Goal: Task Accomplishment & Management: Complete application form

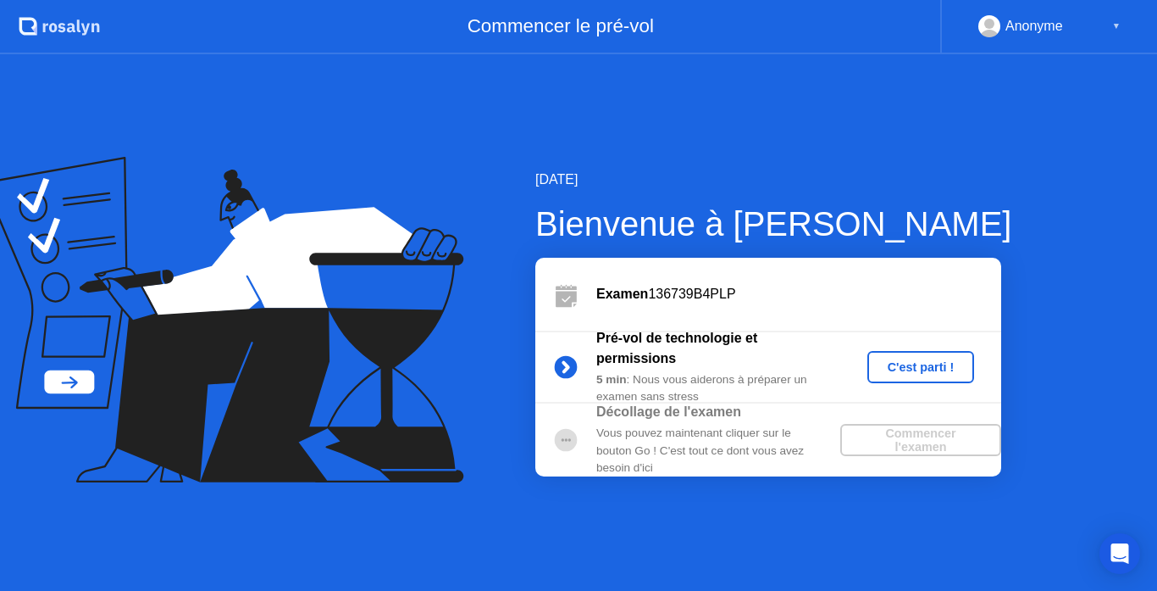
click at [887, 366] on div "C'est parti !" at bounding box center [921, 367] width 94 height 14
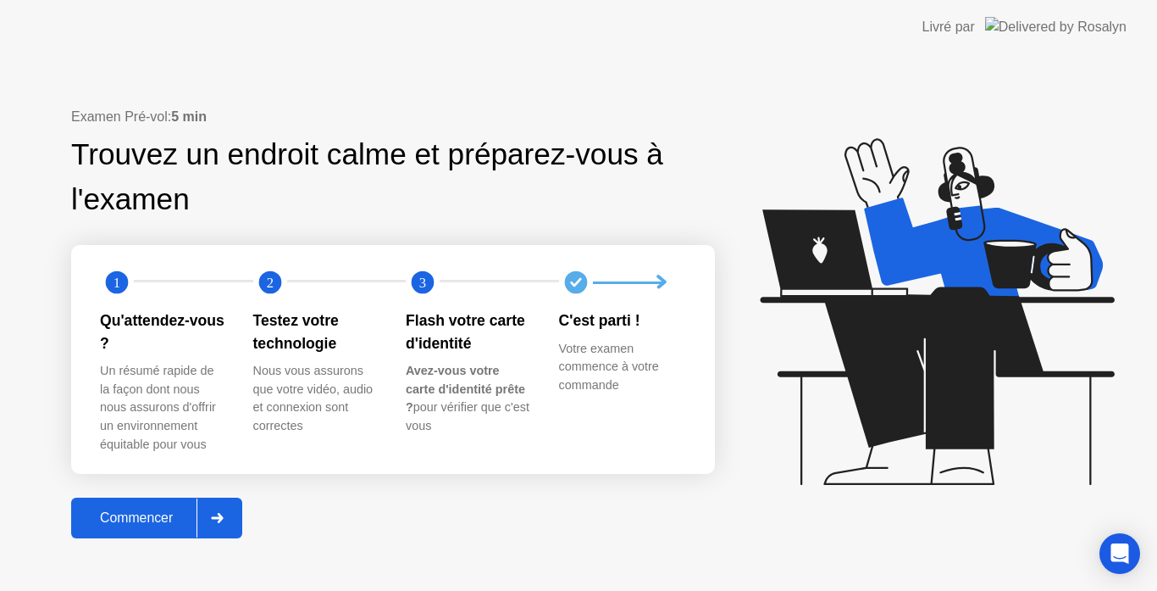
click at [125, 520] on div "Commencer" at bounding box center [136, 517] width 120 height 15
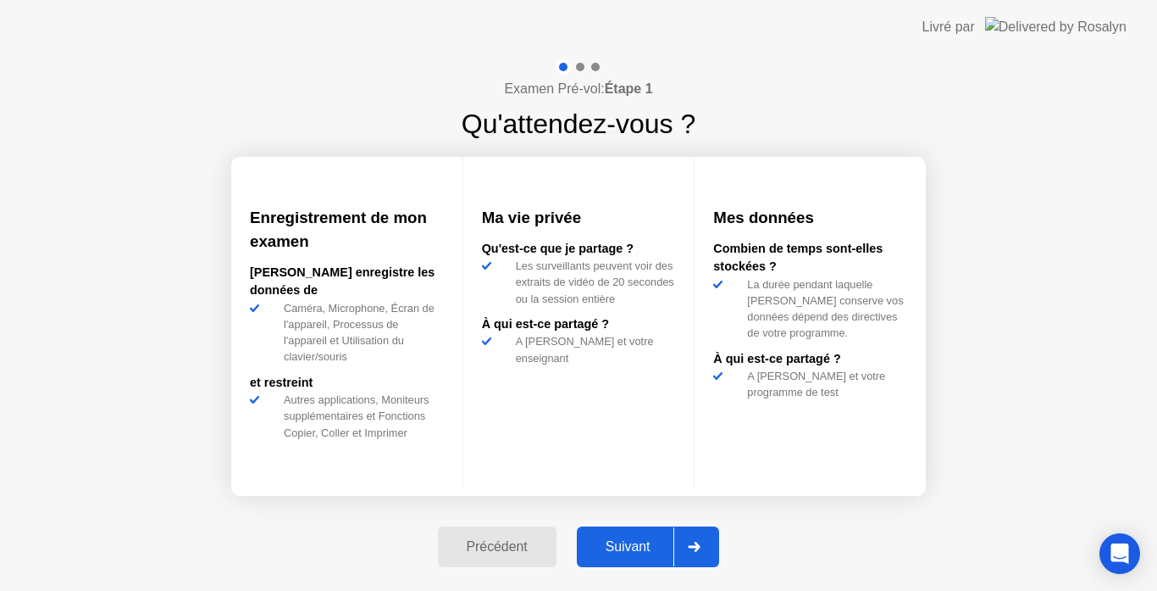
click at [608, 542] on div "Suivant" at bounding box center [628, 546] width 92 height 15
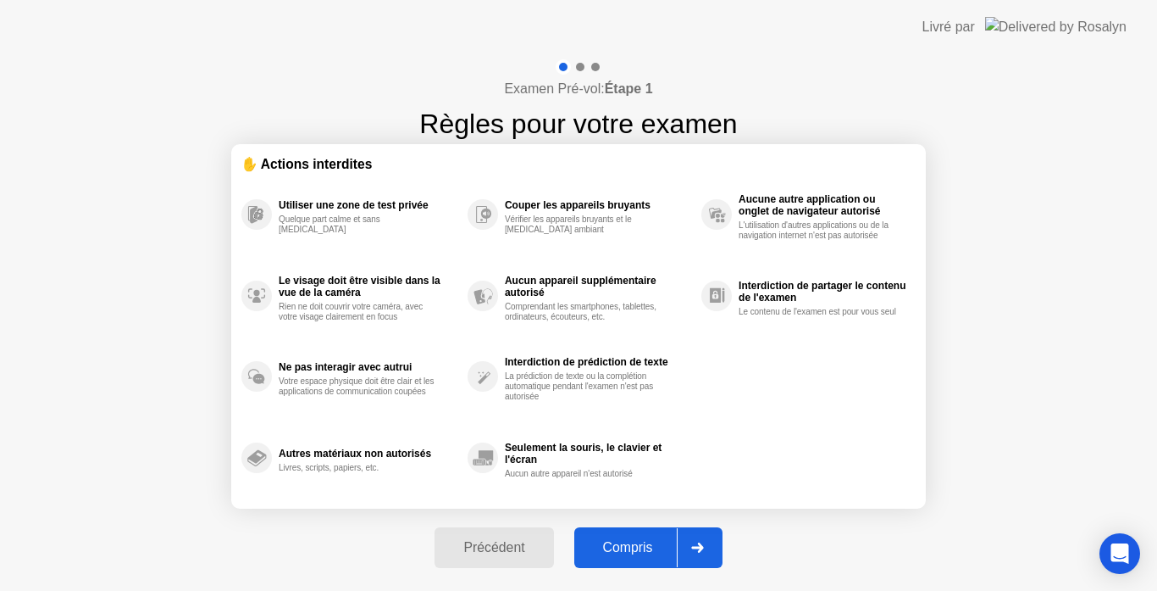
click at [608, 542] on div "Compris" at bounding box center [628, 547] width 97 height 15
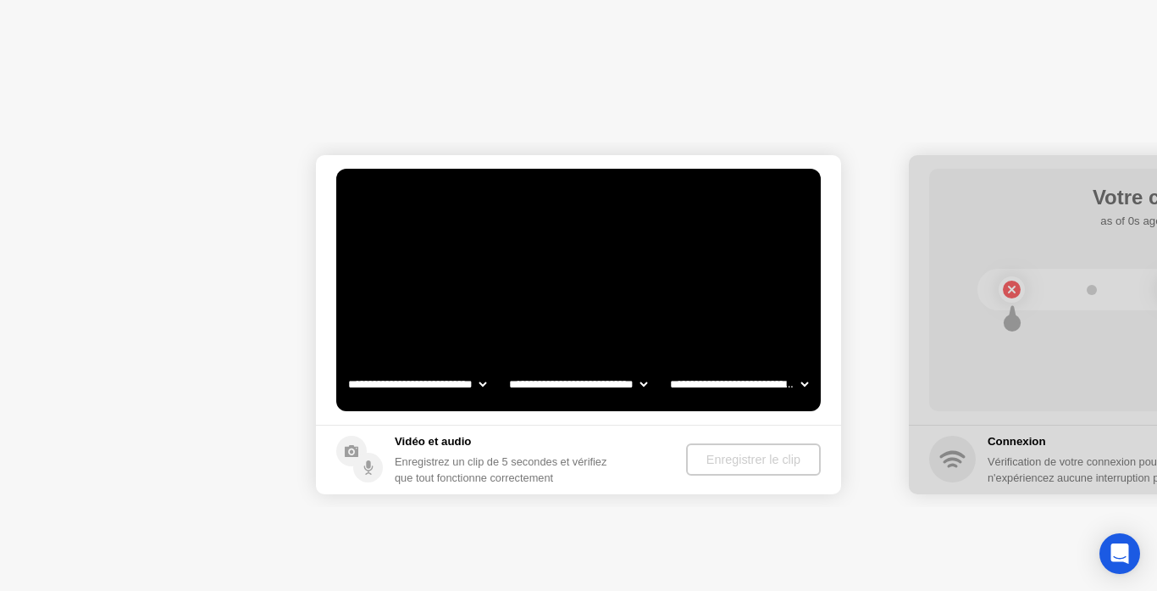
select select "**********"
select select "*******"
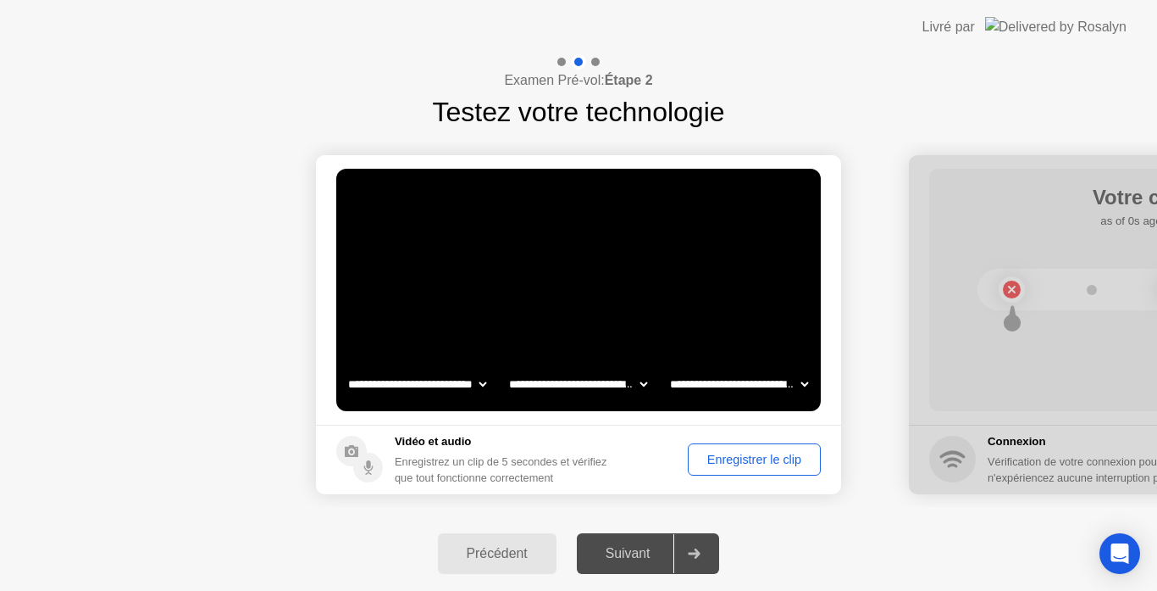
click at [747, 472] on button "Enregistrer le clip" at bounding box center [754, 459] width 133 height 32
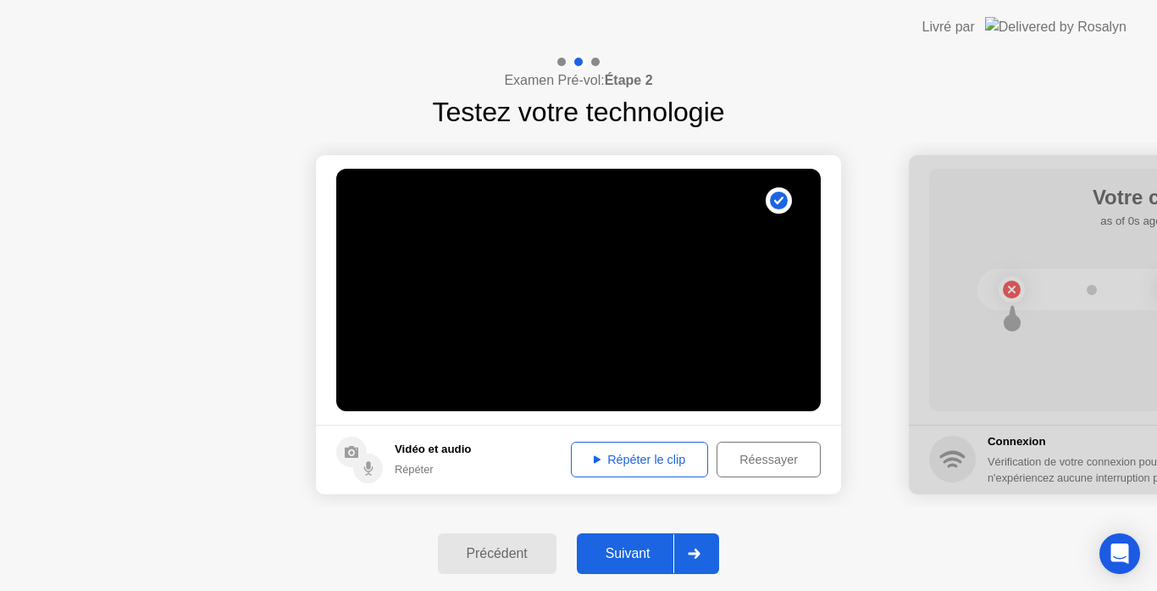
click at [610, 557] on div "Suivant" at bounding box center [628, 553] width 92 height 15
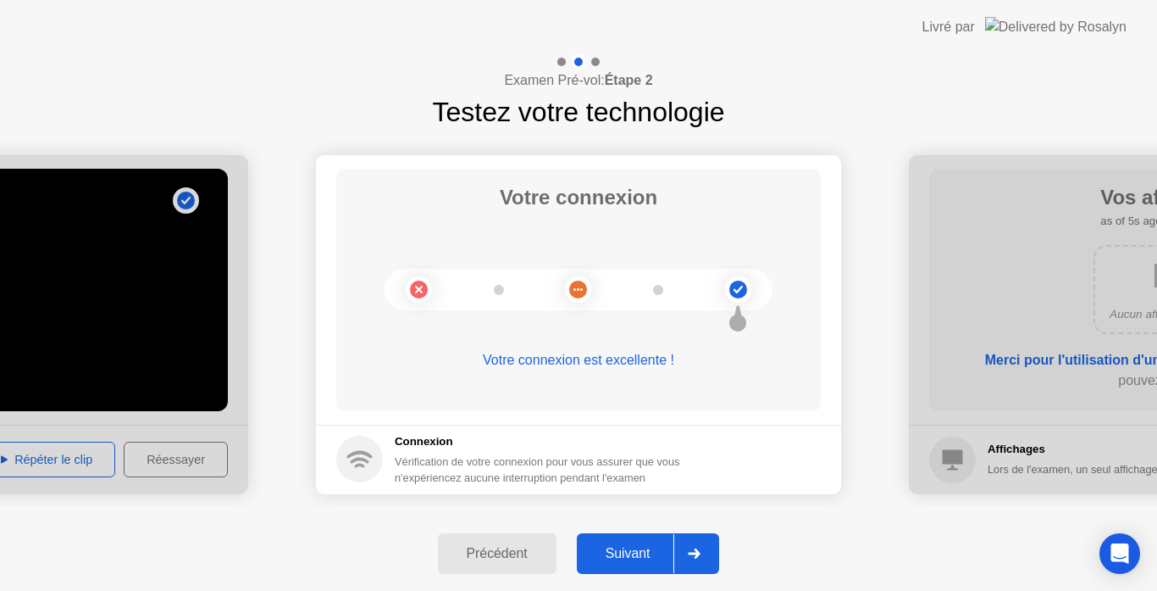
click at [610, 557] on div "Suivant" at bounding box center [628, 553] width 92 height 15
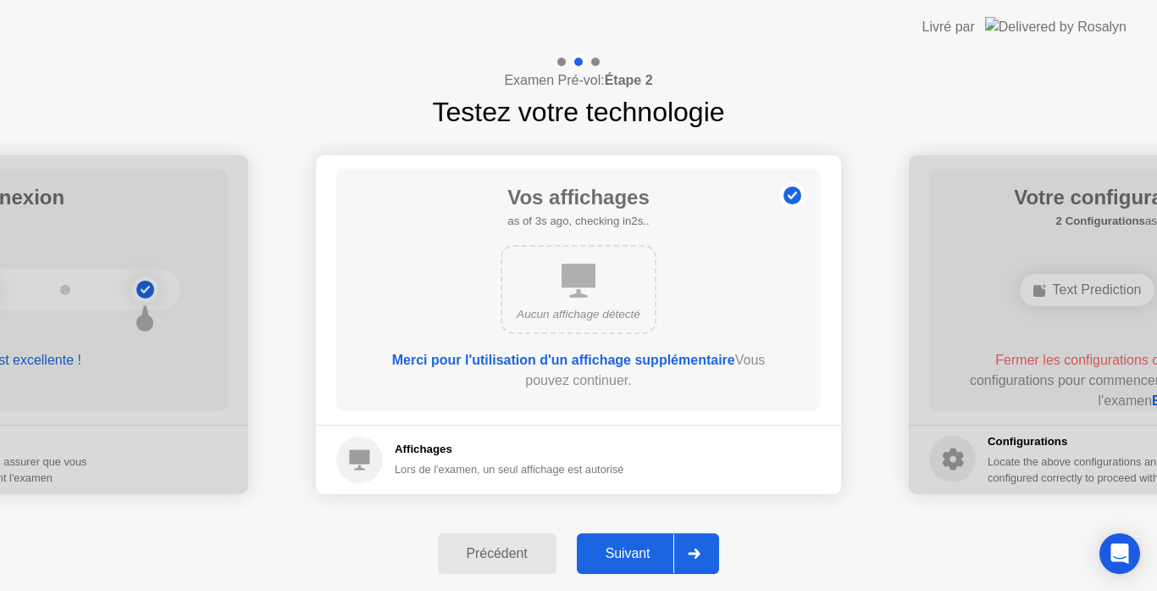
click at [635, 553] on div "Suivant" at bounding box center [628, 553] width 92 height 15
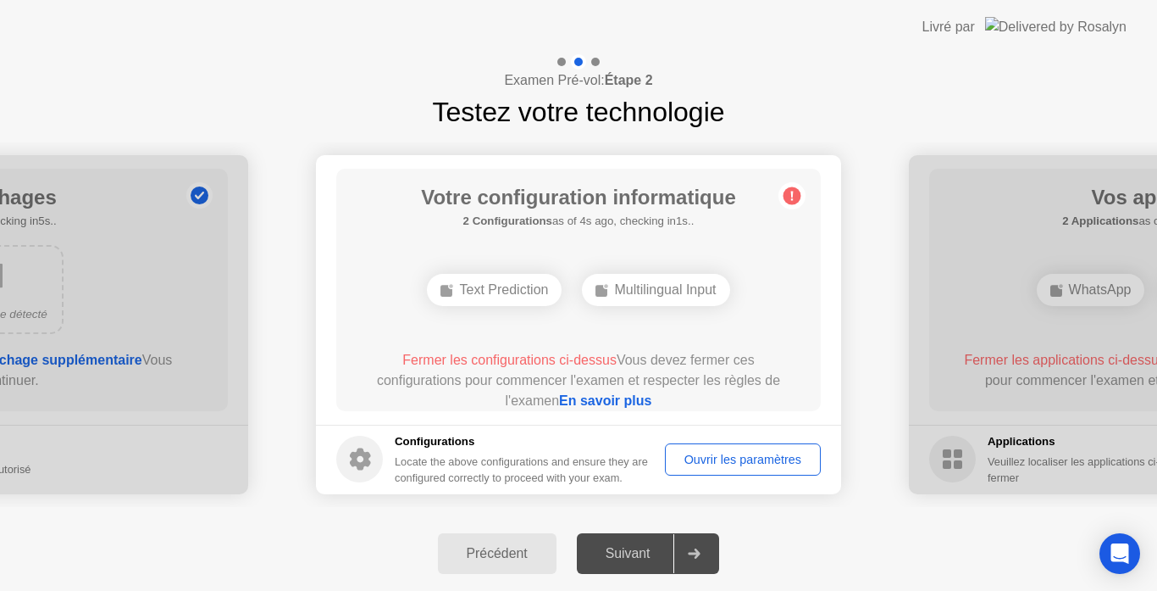
click at [726, 454] on div "Ouvrir les paramètres" at bounding box center [743, 459] width 144 height 14
click at [515, 283] on div "Text Prediction" at bounding box center [494, 290] width 135 height 32
click at [634, 286] on div "Multilingual Input" at bounding box center [655, 290] width 147 height 32
drag, startPoint x: 557, startPoint y: 463, endPoint x: 595, endPoint y: 402, distance: 71.2
click at [595, 402] on app-configurations "Votre configuration informatique 2 Configurations as of 3s ago, checking in2s..…" at bounding box center [578, 324] width 525 height 339
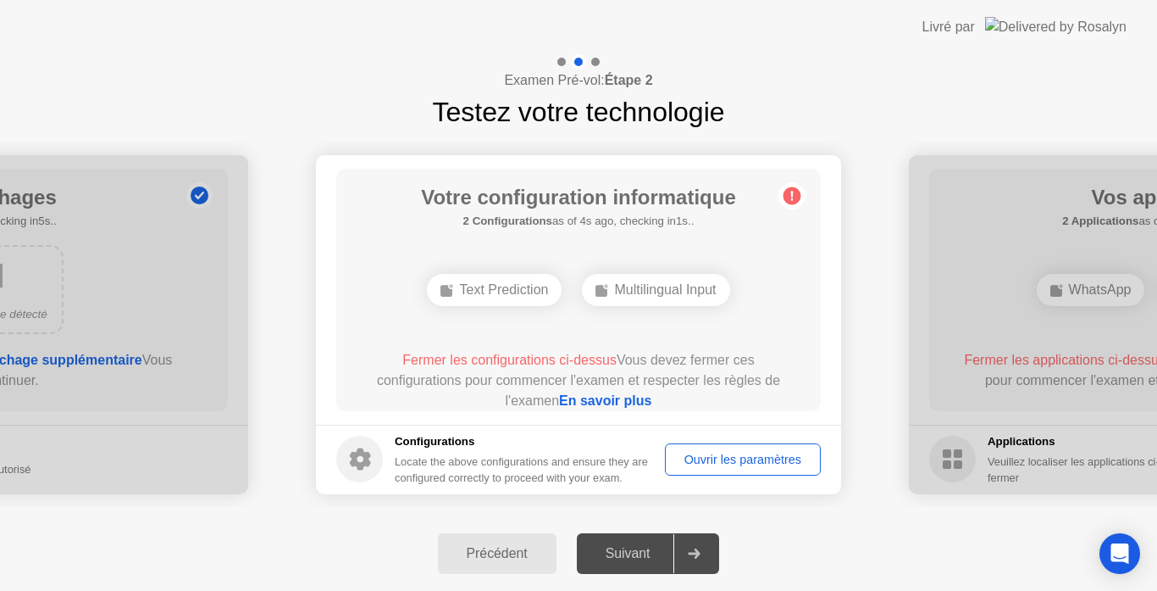
click at [595, 402] on link "En savoir plus" at bounding box center [605, 400] width 92 height 14
click at [775, 454] on div "Ouvrir les paramètres" at bounding box center [743, 459] width 144 height 14
click at [743, 452] on div "Ouvrir les paramètres" at bounding box center [743, 459] width 144 height 14
click at [732, 456] on div "Ouvrir les paramètres" at bounding box center [743, 459] width 144 height 14
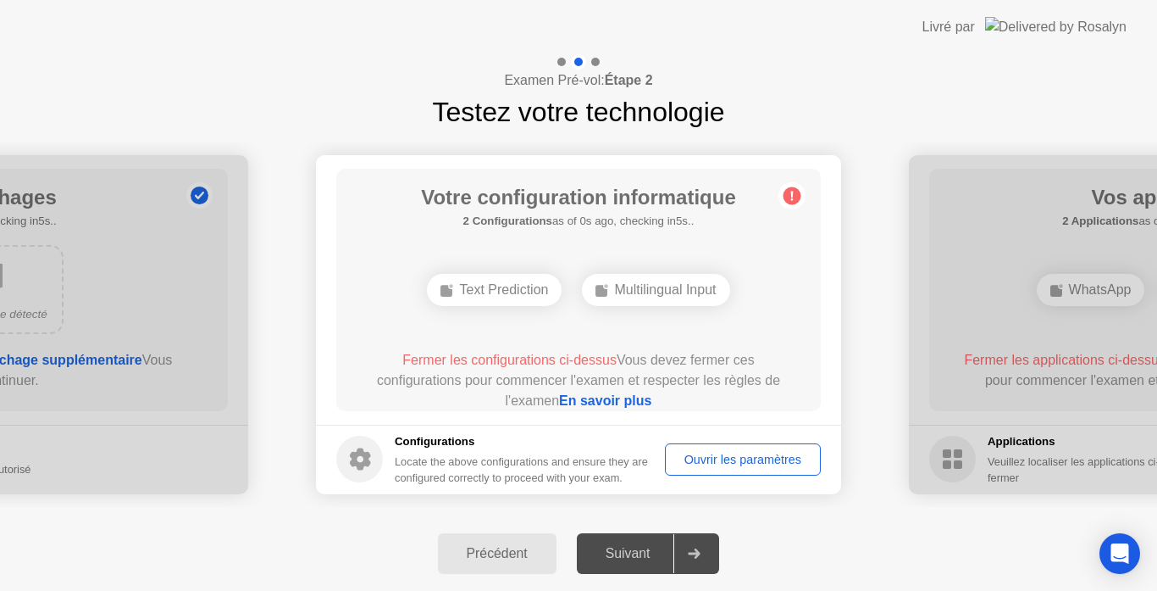
click at [741, 455] on div "Ouvrir les paramètres" at bounding box center [743, 459] width 144 height 14
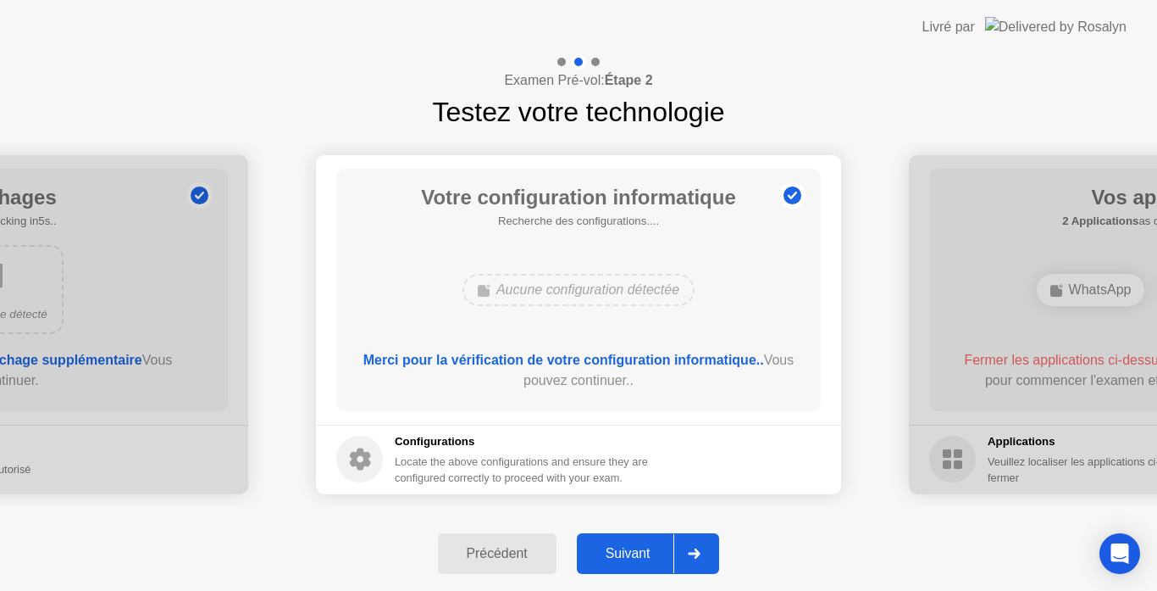
click at [629, 551] on div "Suivant" at bounding box center [628, 553] width 92 height 15
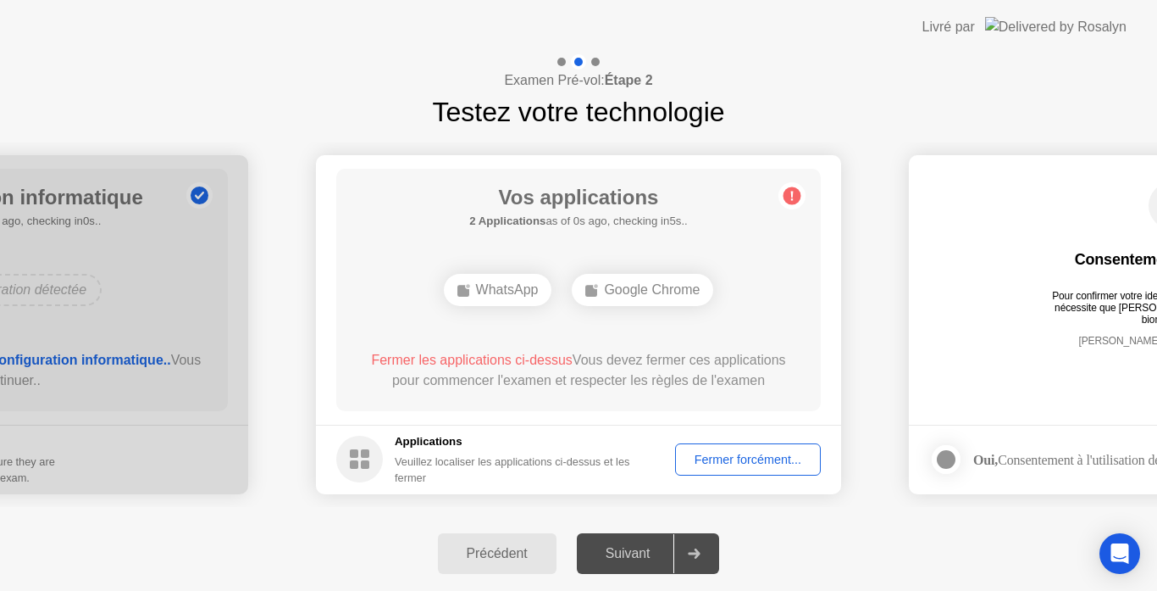
click at [763, 463] on div "Fermer forcément..." at bounding box center [748, 459] width 134 height 14
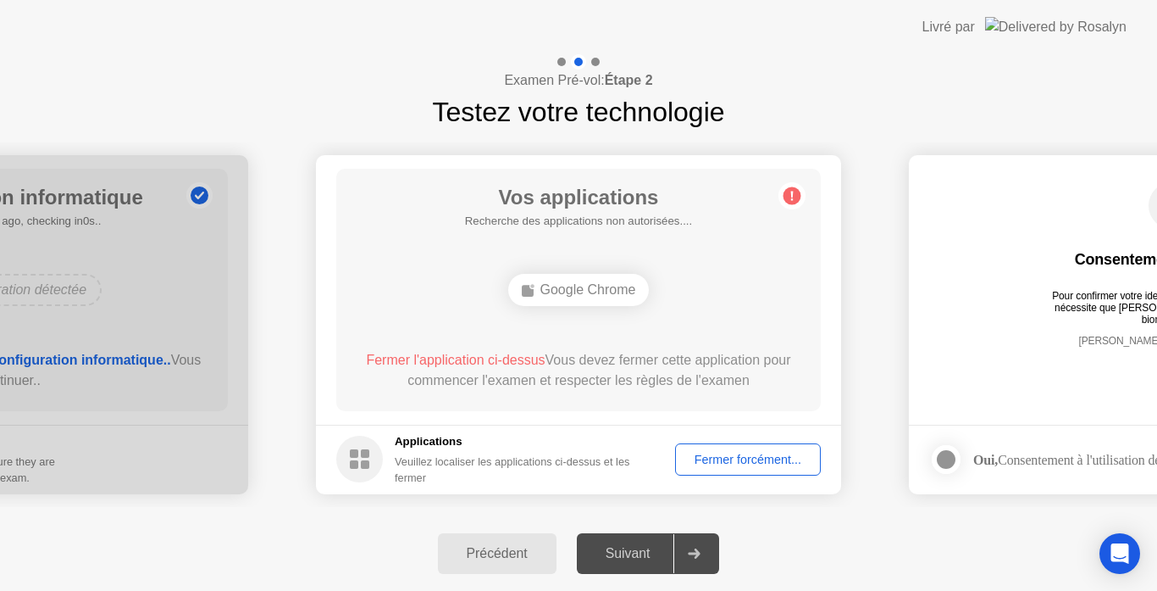
click at [745, 455] on div "Fermer forcément..." at bounding box center [748, 459] width 134 height 14
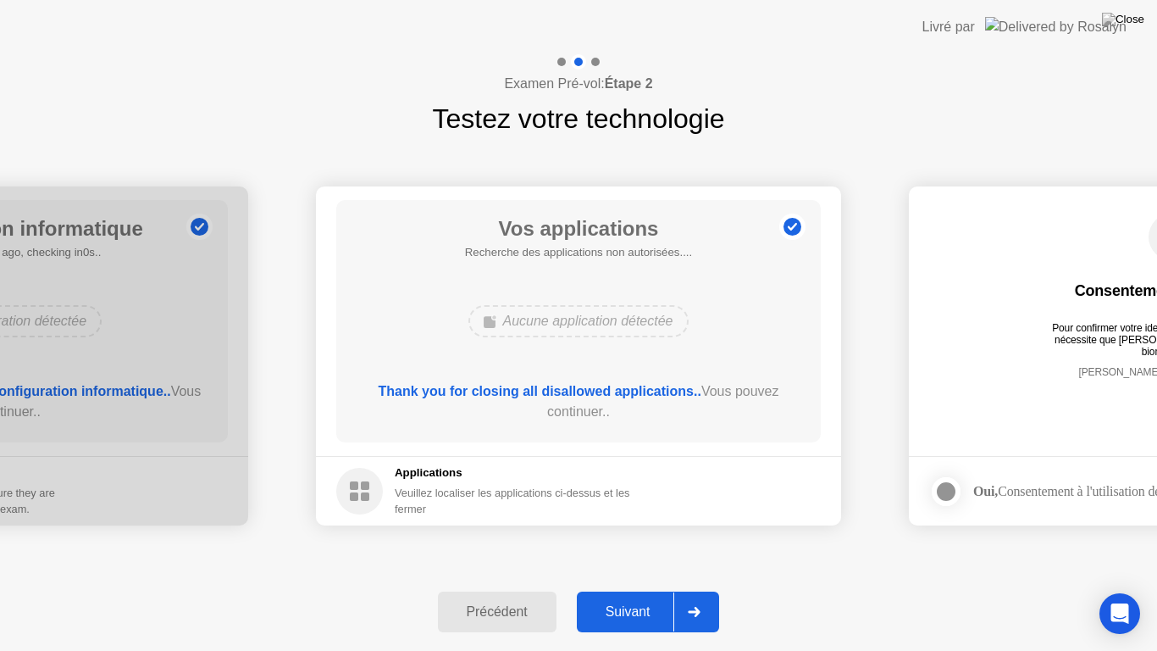
click at [630, 590] on div "Suivant" at bounding box center [628, 611] width 92 height 15
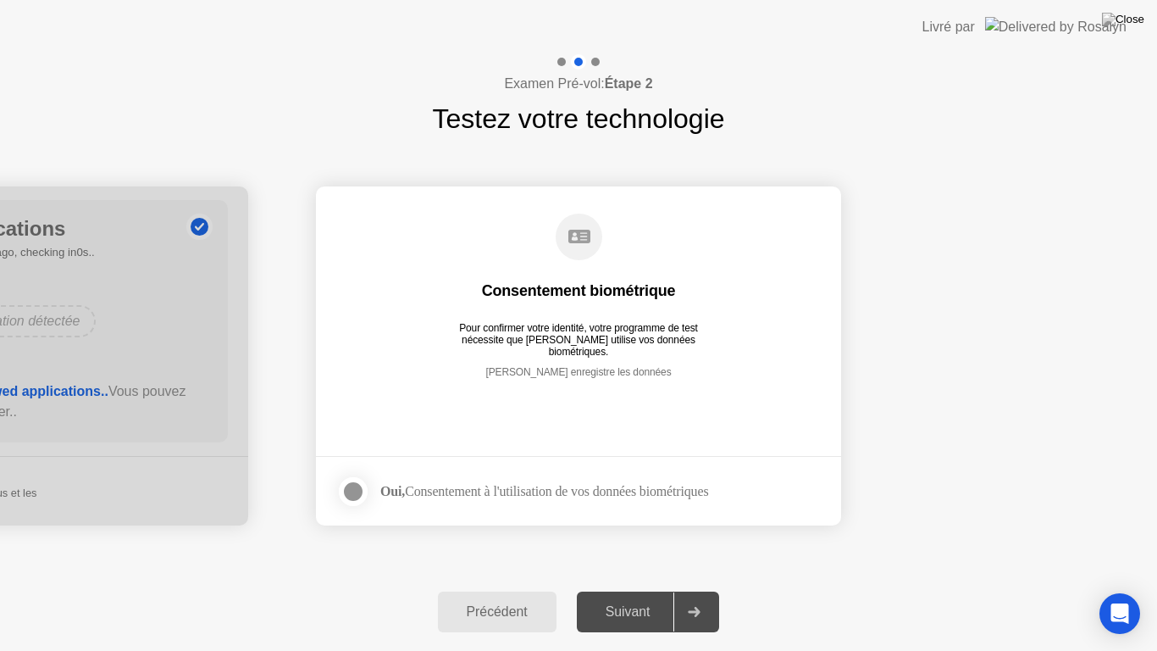
click at [359, 488] on div at bounding box center [353, 491] width 20 height 20
click at [630, 590] on div "Suivant" at bounding box center [628, 611] width 92 height 15
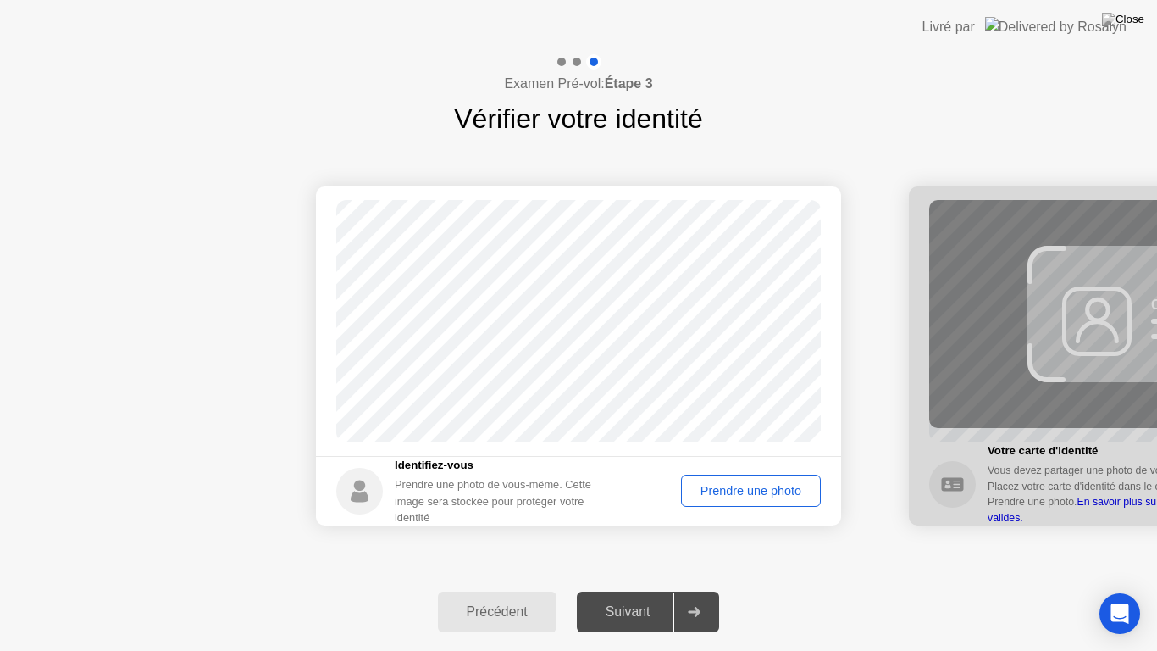
click at [729, 488] on div "Prendre une photo" at bounding box center [751, 491] width 128 height 14
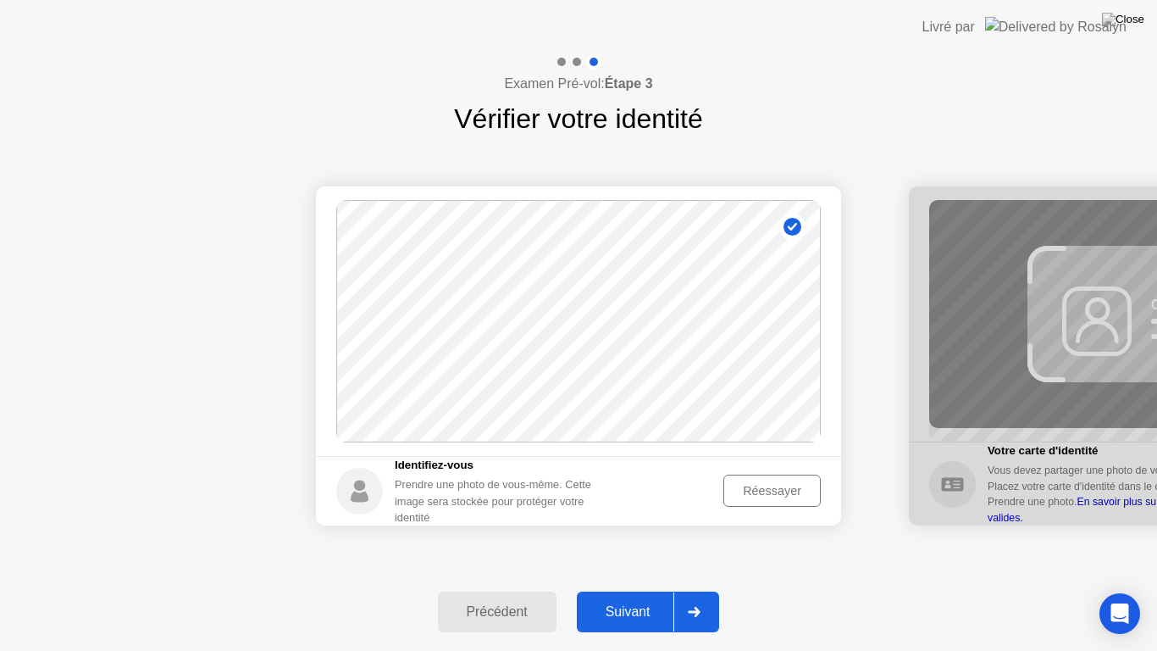
click at [636, 590] on div "Suivant" at bounding box center [628, 611] width 92 height 15
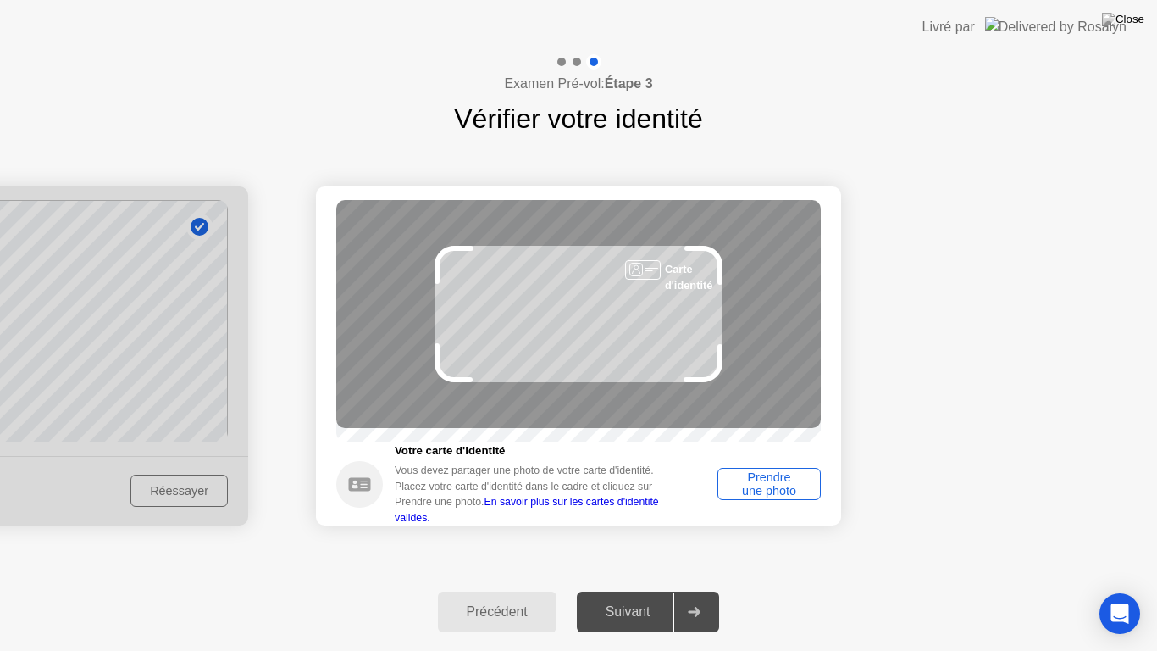
click at [780, 481] on div "Prendre une photo" at bounding box center [770, 483] width 92 height 27
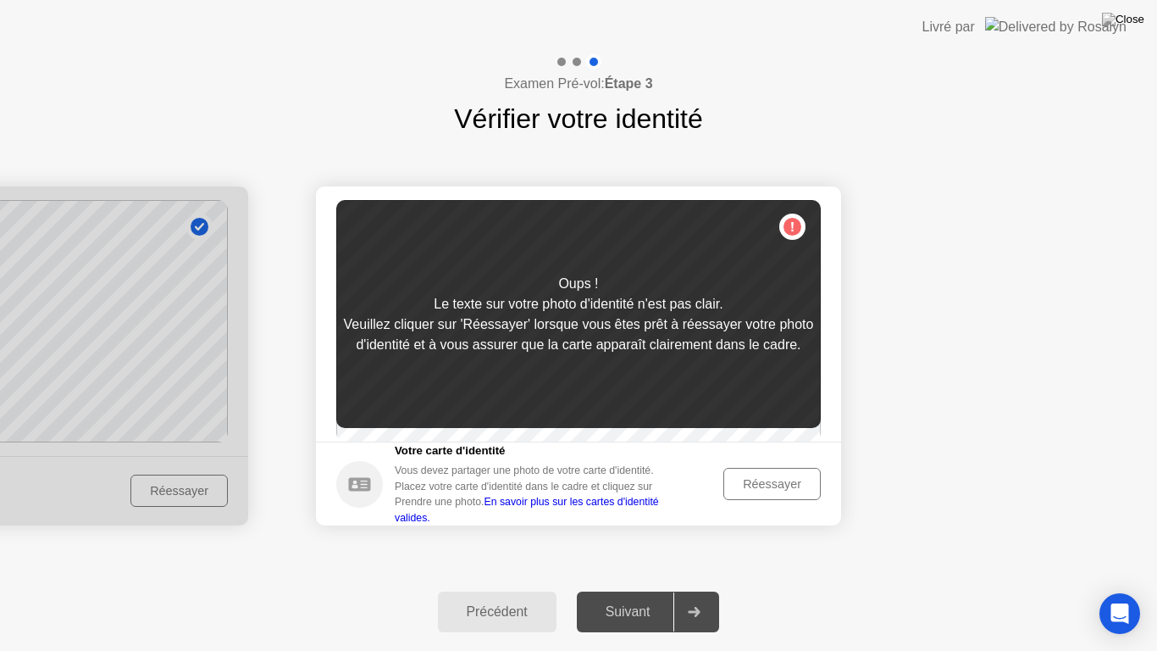
click at [789, 483] on div "Réessayer" at bounding box center [773, 484] width 86 height 14
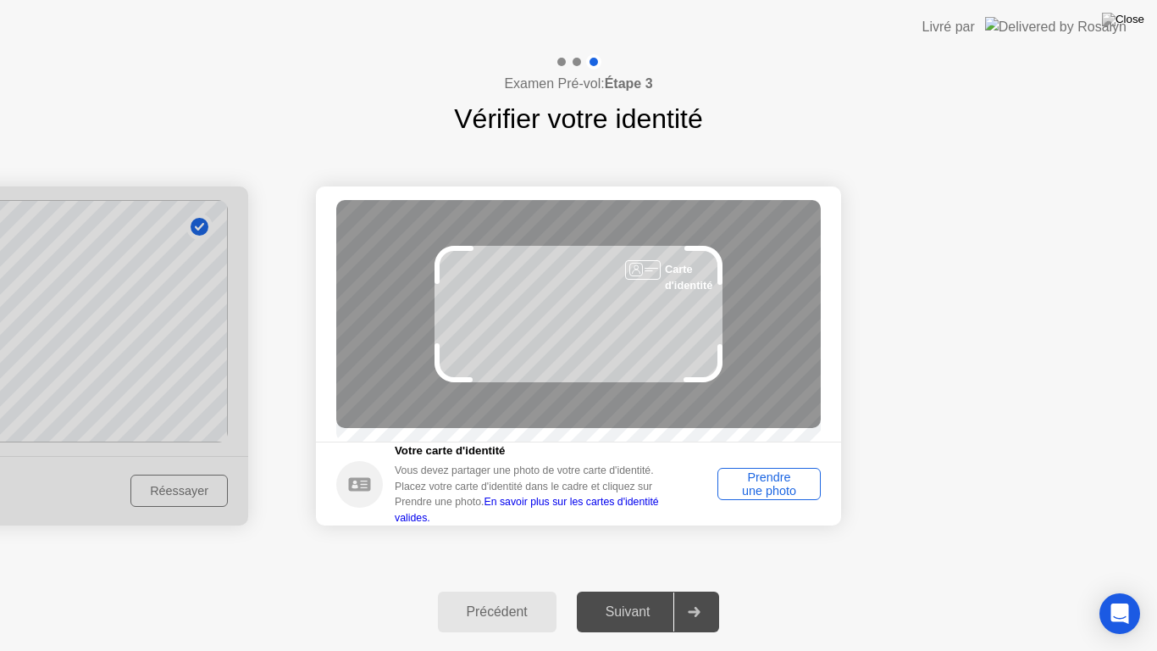
click at [775, 484] on div "Prendre une photo" at bounding box center [770, 483] width 92 height 27
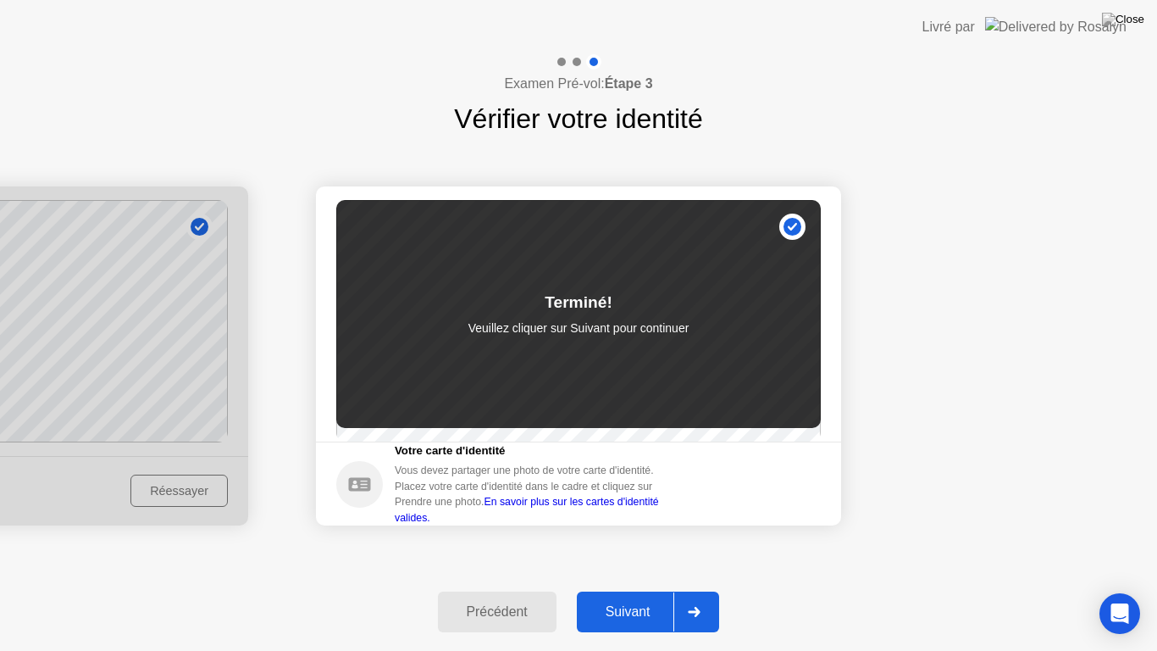
click at [643, 590] on div "Suivant" at bounding box center [628, 611] width 92 height 15
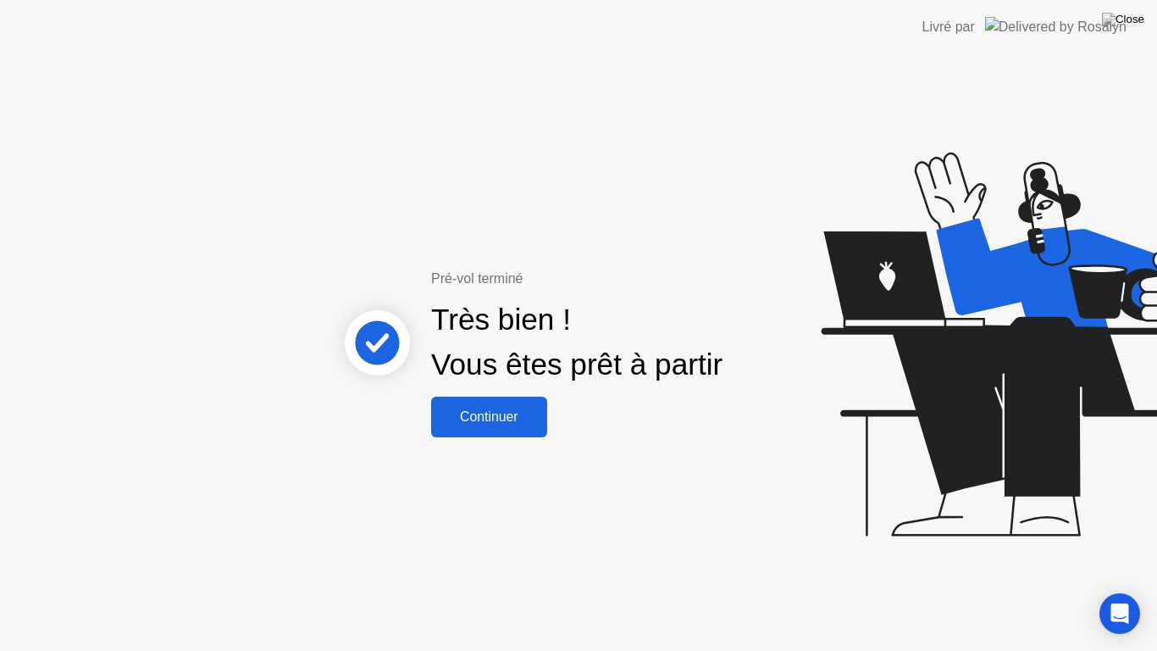
click at [512, 414] on div "Continuer" at bounding box center [489, 416] width 106 height 15
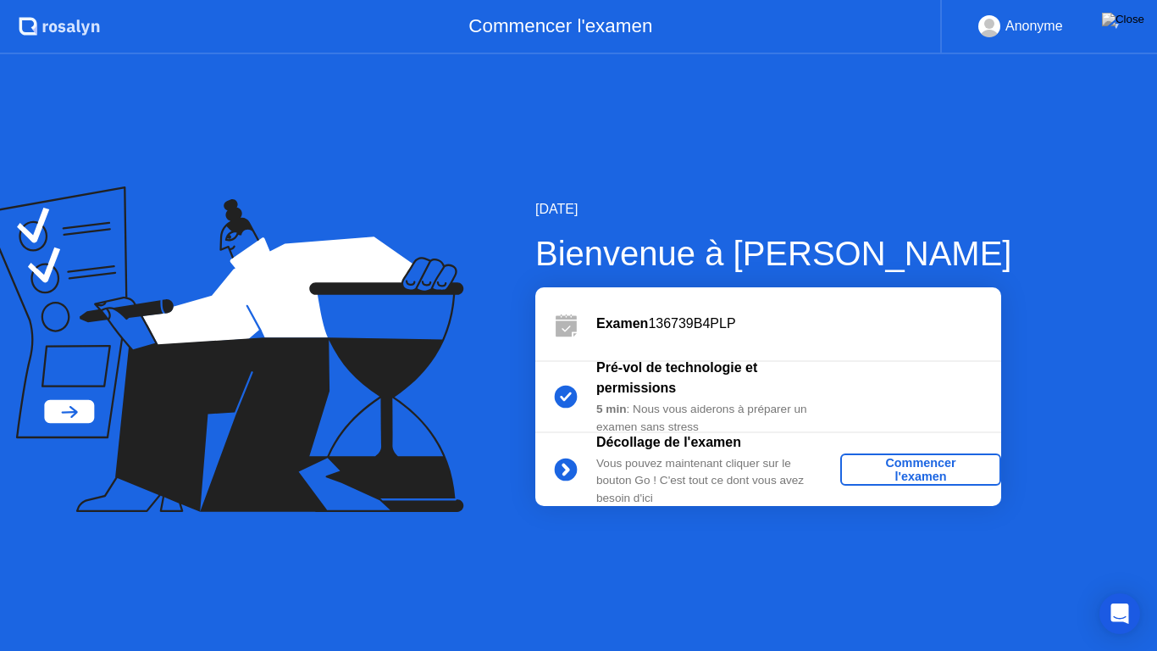
click at [924, 471] on div "Commencer l'examen" at bounding box center [920, 469] width 147 height 27
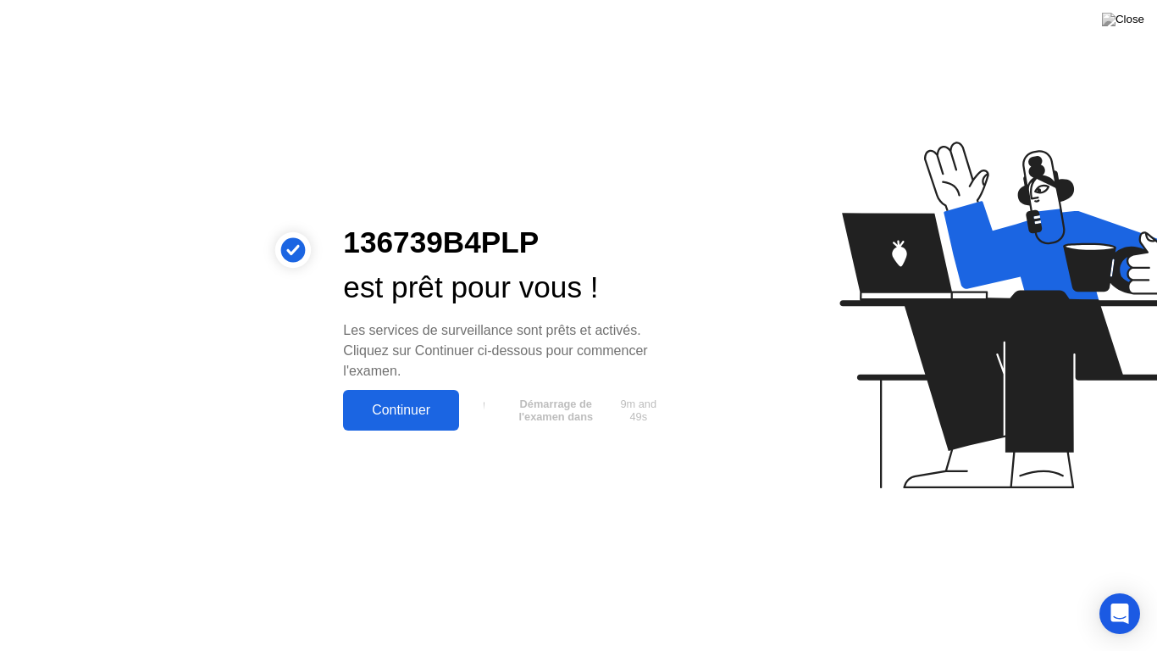
click at [450, 416] on div "Continuer" at bounding box center [401, 409] width 106 height 15
